Goal: Task Accomplishment & Management: Complete application form

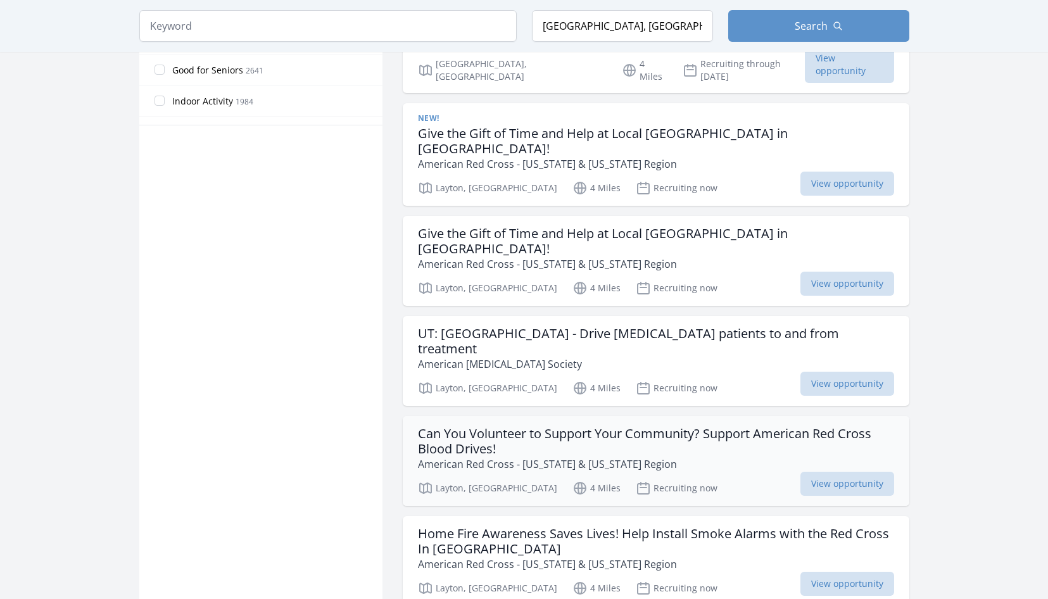
scroll to position [823, 0]
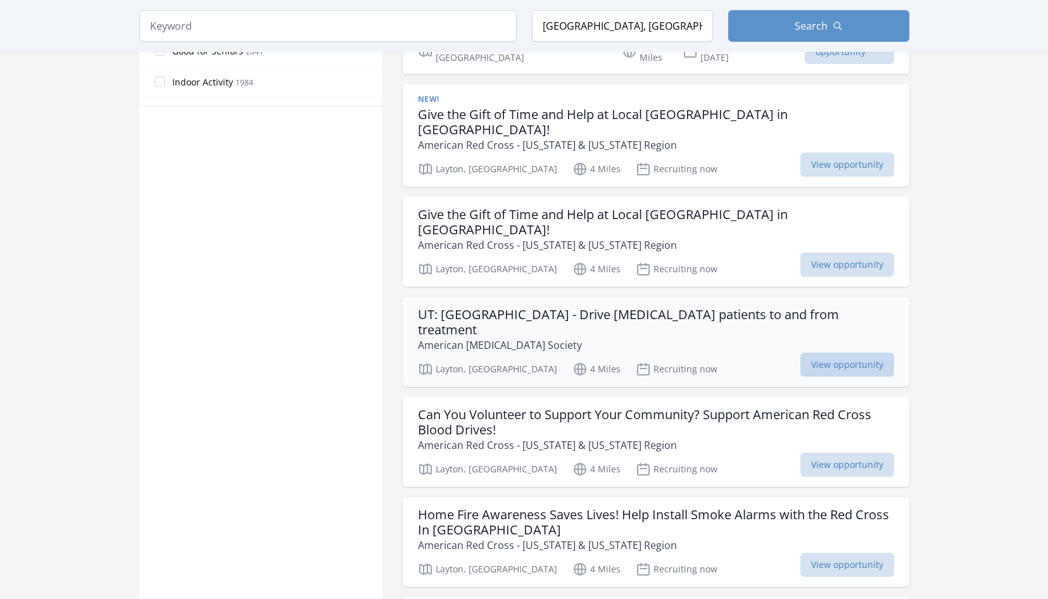
click at [814, 353] on span "View opportunity" at bounding box center [847, 365] width 94 height 24
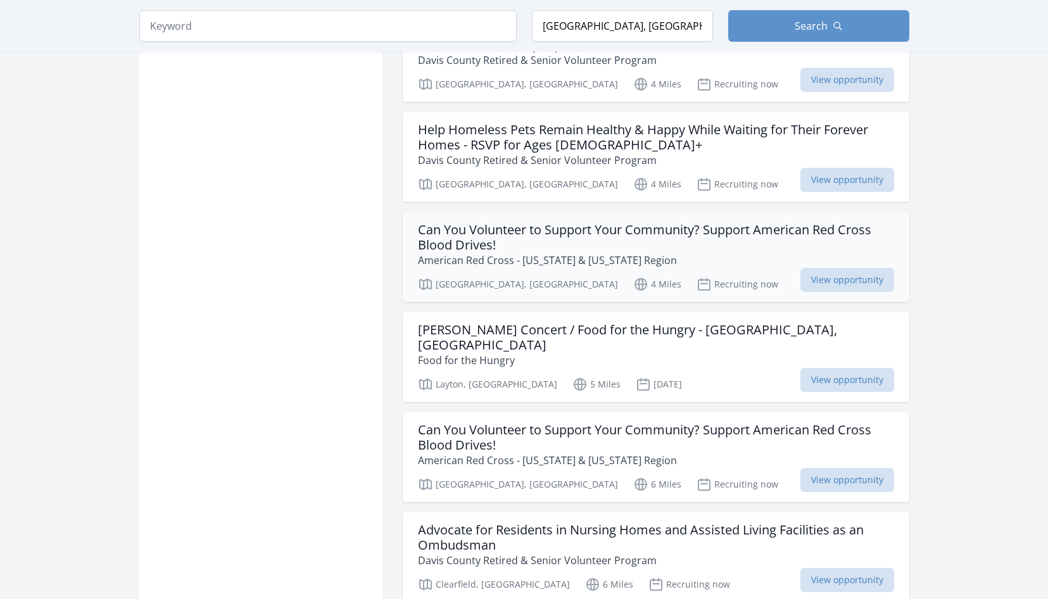
scroll to position [1456, 0]
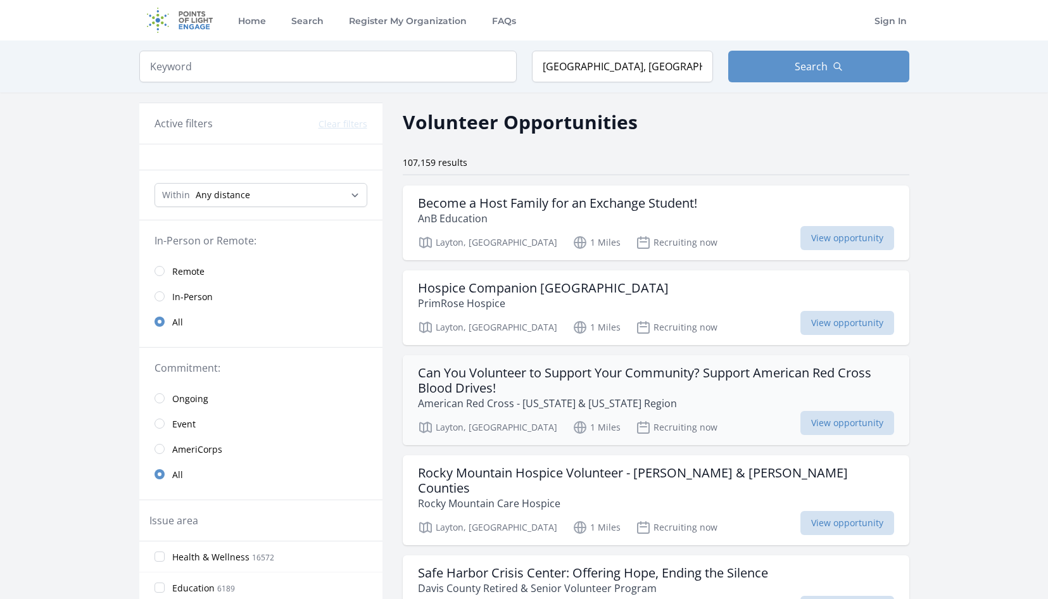
click at [600, 367] on h3 "Can You Volunteer to Support Your Community? Support American Red Cross Blood D…" at bounding box center [656, 380] width 476 height 30
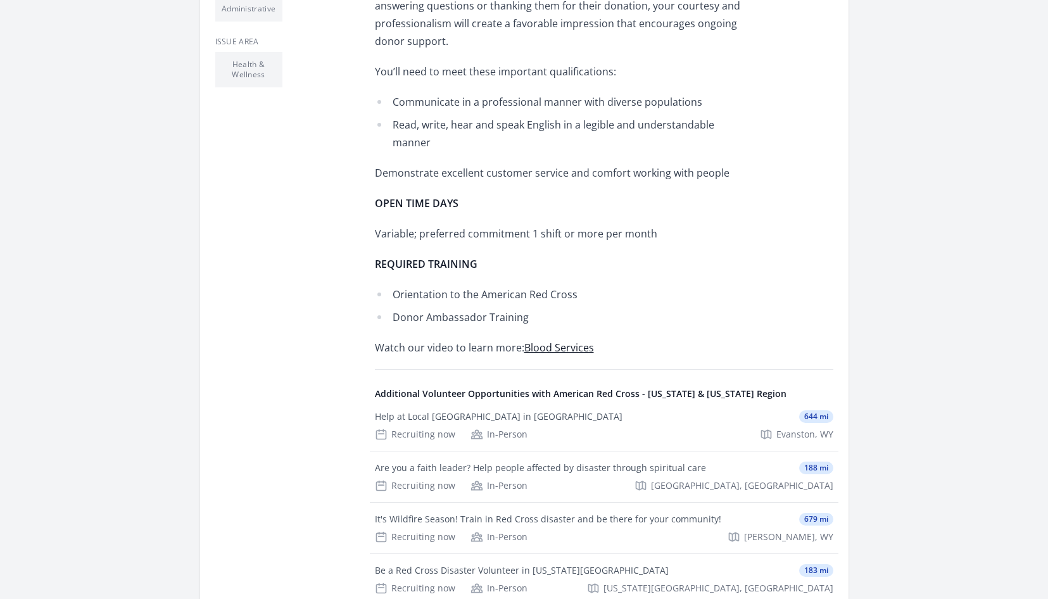
scroll to position [570, 0]
